Goal: Register for event/course

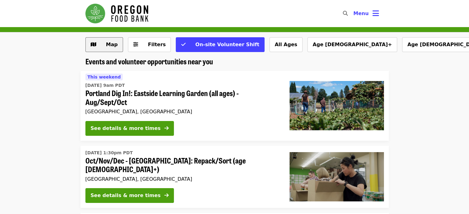
click at [109, 49] on button "Map" at bounding box center [104, 44] width 38 height 15
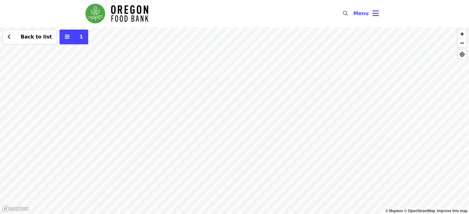
drag, startPoint x: 228, startPoint y: 125, endPoint x: 228, endPoint y: 40, distance: 85.2
click at [228, 40] on div "Back to list 1" at bounding box center [234, 120] width 469 height 187
click at [169, 94] on div "Back to list 1" at bounding box center [234, 120] width 469 height 187
click at [177, 106] on span "See 2 actions at this location" at bounding box center [165, 106] width 81 height 6
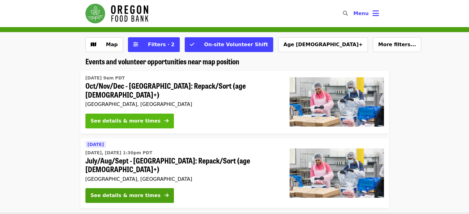
click at [130, 118] on div "See details & more times" at bounding box center [126, 121] width 70 height 7
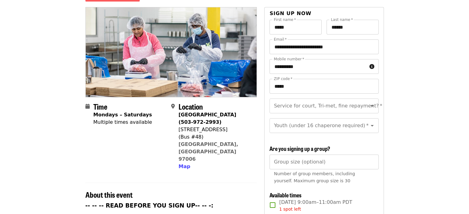
scroll to position [185, 0]
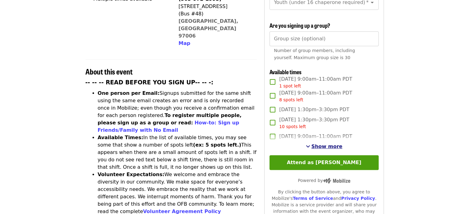
click at [330, 147] on span "Show more" at bounding box center [327, 147] width 31 height 6
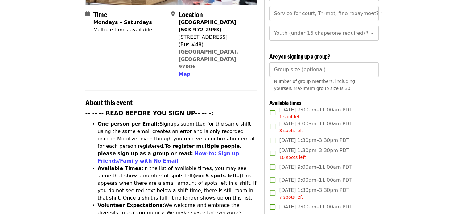
scroll to position [31, 0]
